Goal: Task Accomplishment & Management: Manage account settings

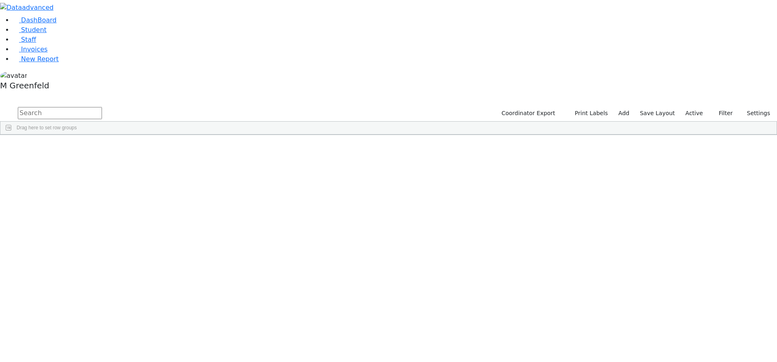
click at [690, 107] on label "Active" at bounding box center [694, 113] width 25 height 13
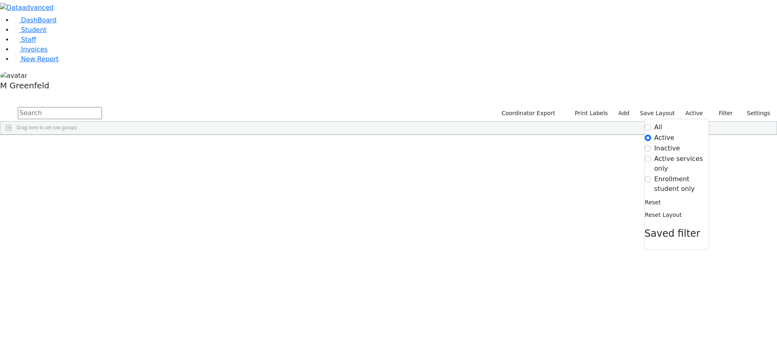
click at [664, 174] on label "Enrollment student only" at bounding box center [682, 183] width 54 height 19
click at [651, 176] on input "Enrollment student only" at bounding box center [648, 179] width 6 height 6
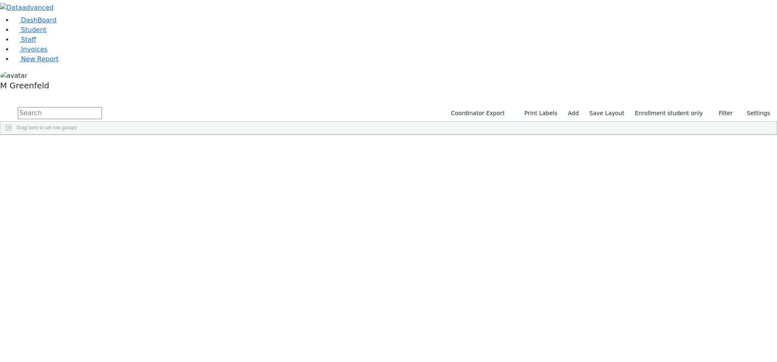
scroll to position [162, 0]
click at [81, 303] on div "Lax" at bounding box center [62, 308] width 39 height 11
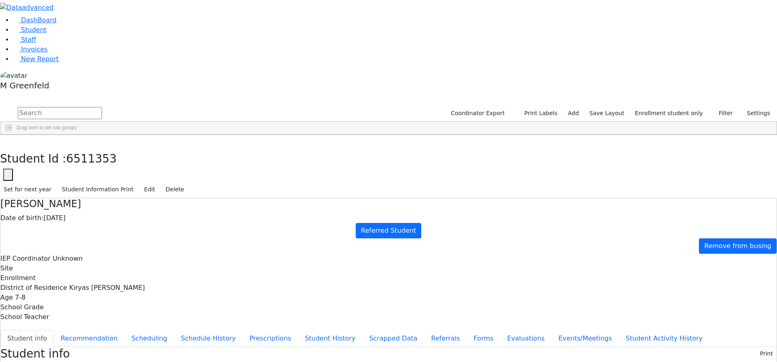
scroll to position [22, 0]
click at [159, 183] on button "Edit" at bounding box center [149, 189] width 18 height 13
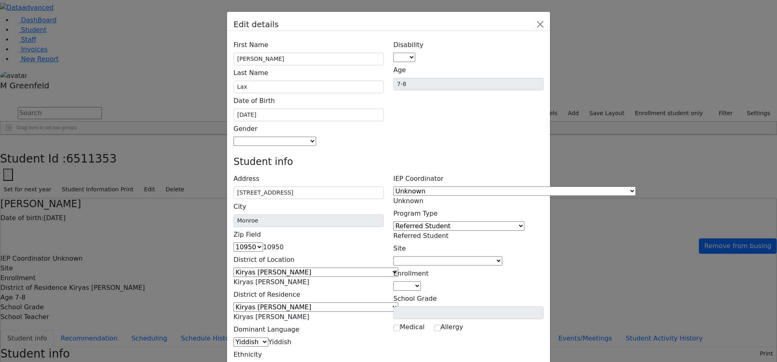
scroll to position [52, 0]
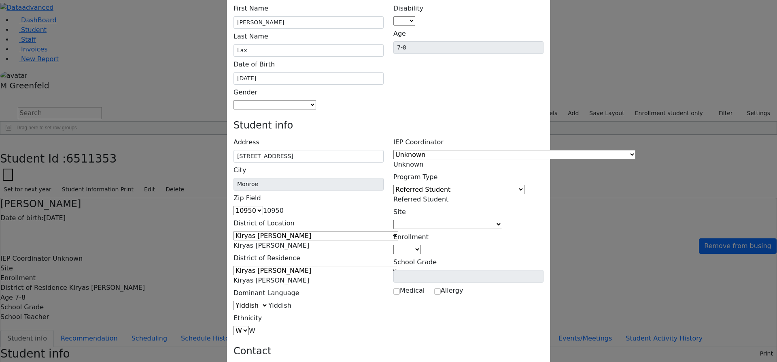
scroll to position [37, 0]
type input "[EMAIL_ADDRESS][DOMAIN_NAME]"
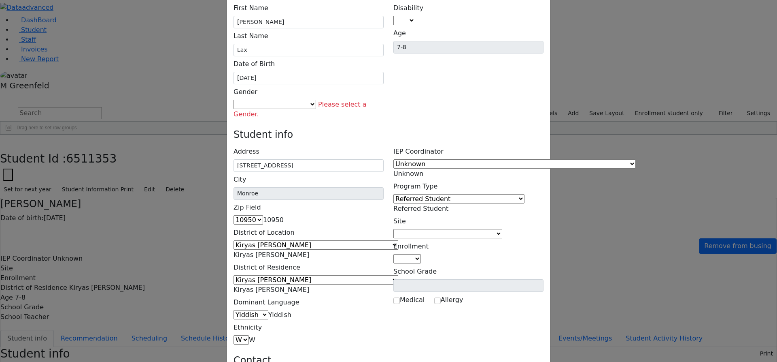
scroll to position [0, 0]
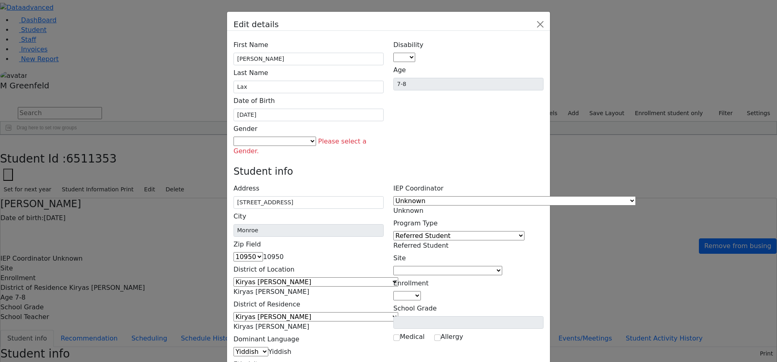
click at [316, 137] on span at bounding box center [316, 141] width 0 height 8
select select "[DEMOGRAPHIC_DATA]"
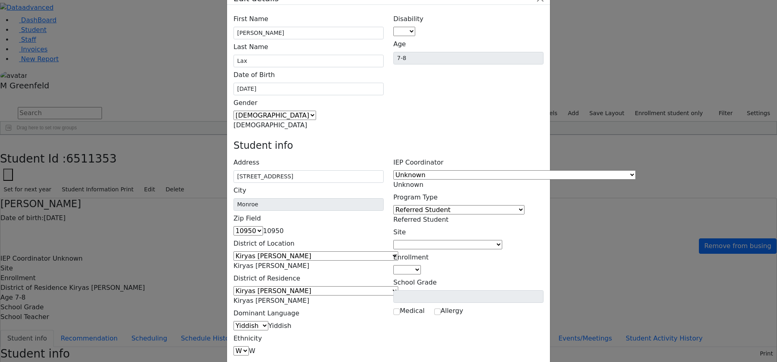
scroll to position [37, 0]
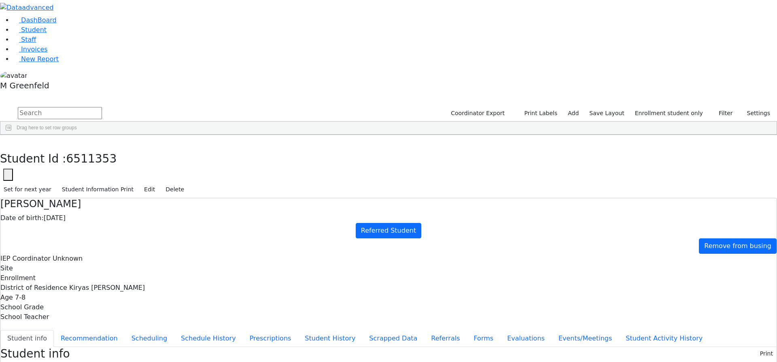
scroll to position [31, 0]
click at [12, 135] on button "button" at bounding box center [6, 143] width 12 height 17
